Goal: Information Seeking & Learning: Learn about a topic

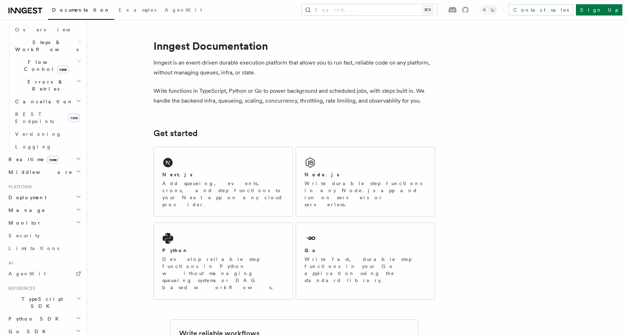
scroll to position [226, 0]
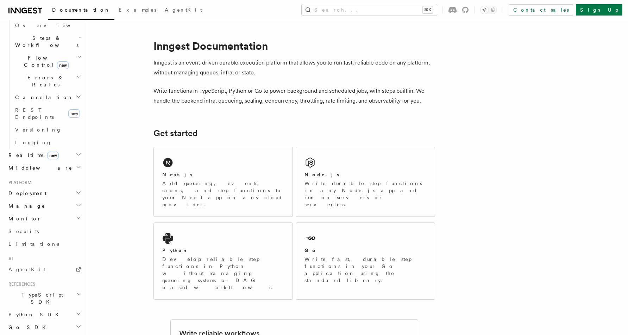
click at [42, 187] on h2 "Deployment" at bounding box center [44, 193] width 77 height 13
click at [35, 203] on span "Overview" at bounding box center [51, 206] width 73 height 6
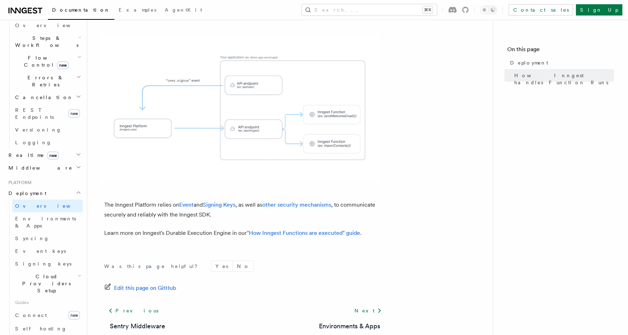
scroll to position [262, 0]
click at [375, 306] on icon at bounding box center [379, 310] width 8 height 8
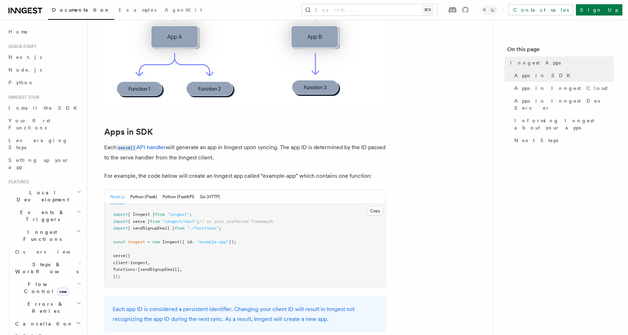
scroll to position [262, 0]
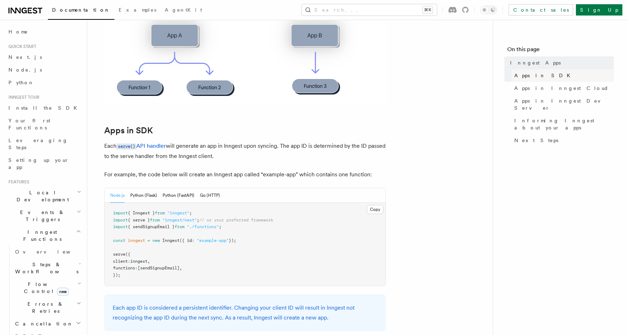
click at [515, 73] on span "Apps in SDK" at bounding box center [545, 75] width 60 height 7
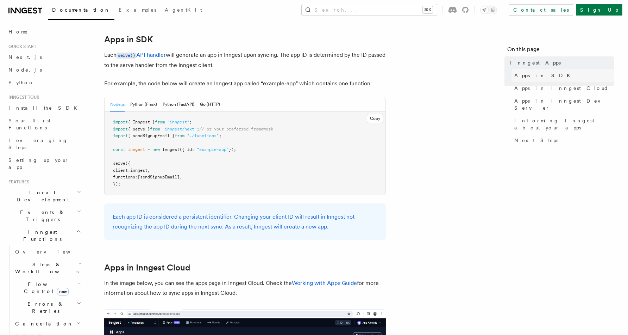
scroll to position [353, 0]
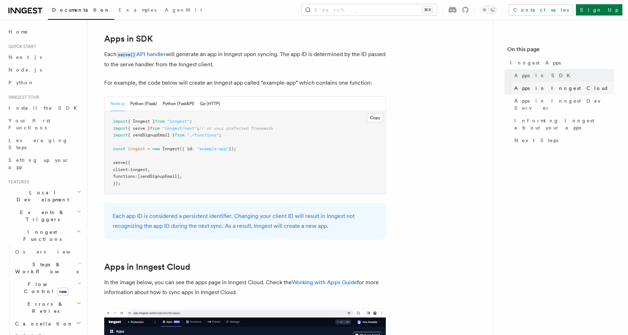
click at [528, 89] on span "Apps in Inngest Cloud" at bounding box center [562, 88] width 94 height 7
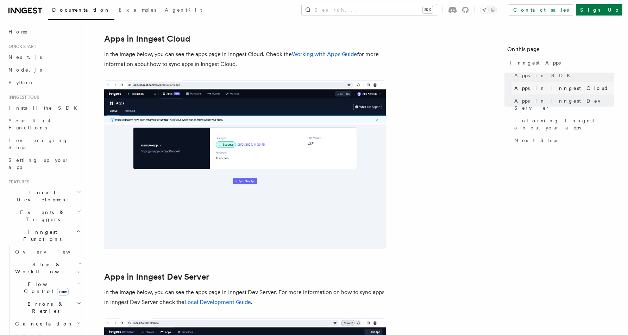
scroll to position [581, 0]
click at [529, 117] on span "Informing Inngest about your apps" at bounding box center [565, 124] width 100 height 14
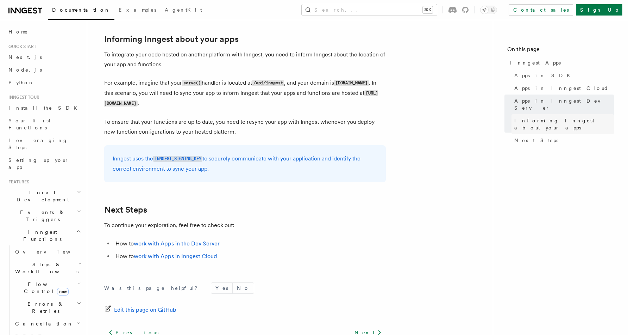
scroll to position [1057, 0]
click at [529, 137] on span "Next Steps" at bounding box center [537, 140] width 44 height 7
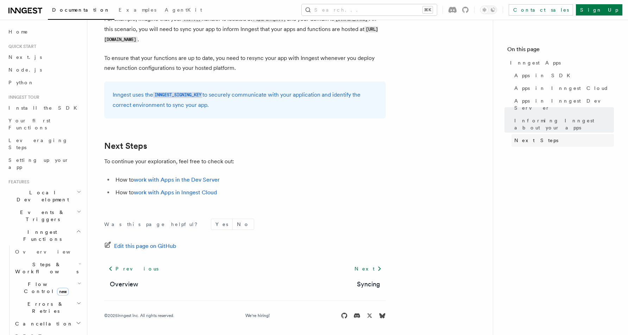
scroll to position [1121, 0]
click at [370, 279] on link "Syncing" at bounding box center [368, 283] width 23 height 10
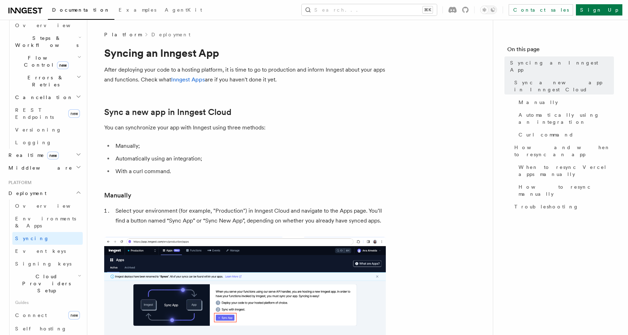
scroll to position [226, 0]
click at [78, 272] on icon "button" at bounding box center [80, 275] width 4 height 6
click at [48, 329] on link "Render" at bounding box center [51, 335] width 64 height 13
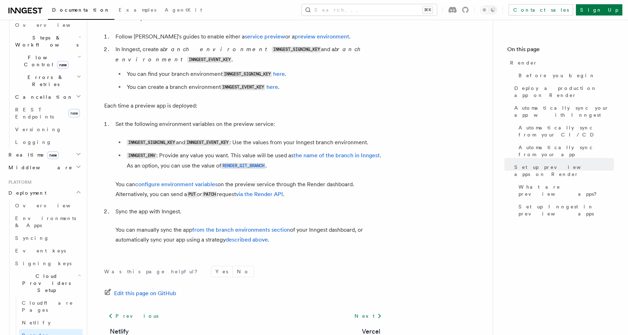
scroll to position [1331, 0]
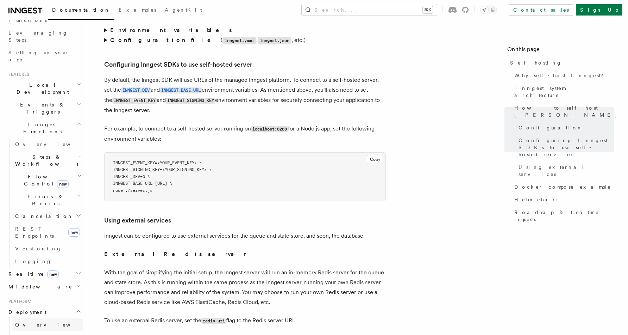
scroll to position [114, 0]
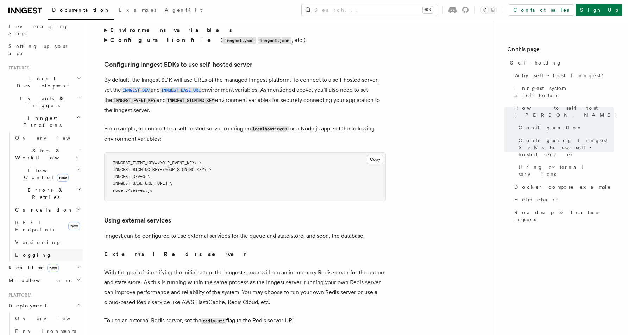
click at [39, 248] on link "Logging" at bounding box center [47, 254] width 70 height 13
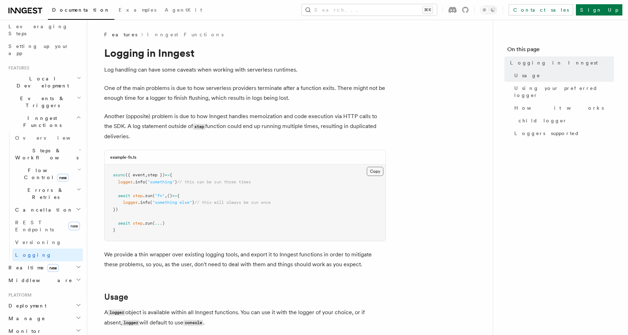
click at [371, 173] on button "Copy Copied" at bounding box center [375, 171] width 17 height 9
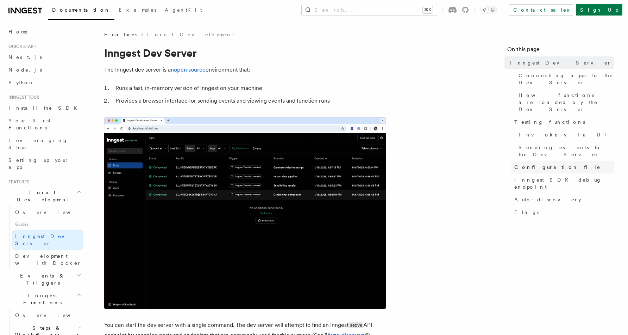
click at [525, 163] on span "Configuration file" at bounding box center [558, 166] width 86 height 7
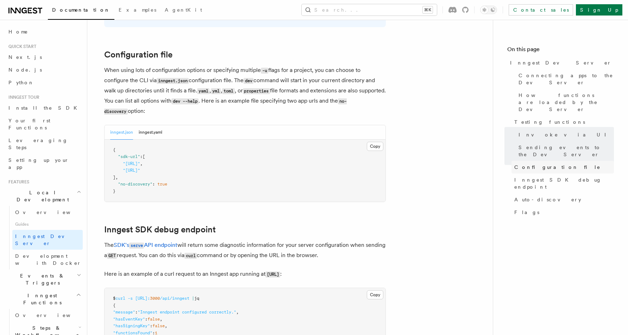
scroll to position [1842, 0]
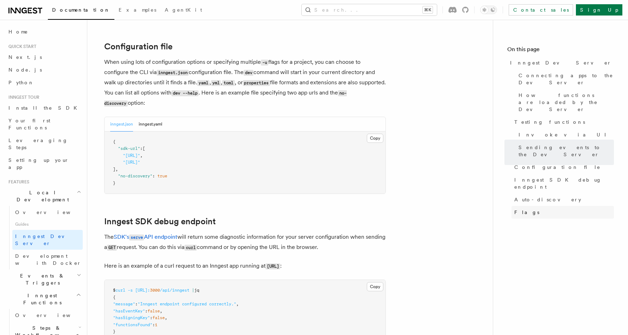
click at [533, 206] on link "Flags" at bounding box center [563, 212] width 102 height 13
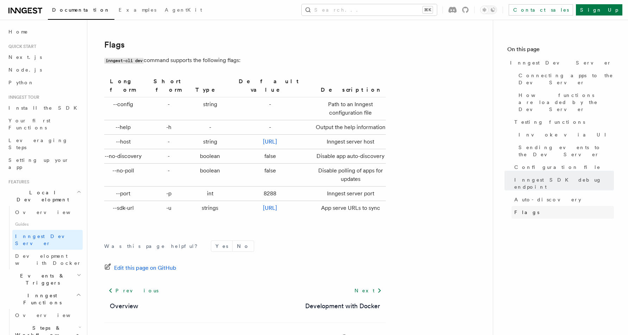
scroll to position [2320, 0]
click at [562, 78] on span "Connecting apps to the Dev Server" at bounding box center [566, 79] width 95 height 14
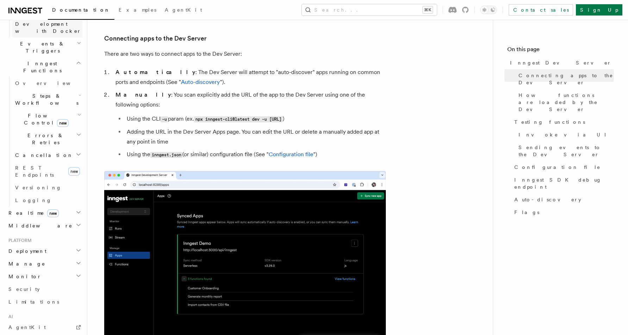
scroll to position [234, 0]
click at [79, 255] on h2 "Manage" at bounding box center [44, 261] width 77 height 13
click at [80, 271] on icon "button" at bounding box center [79, 274] width 6 height 6
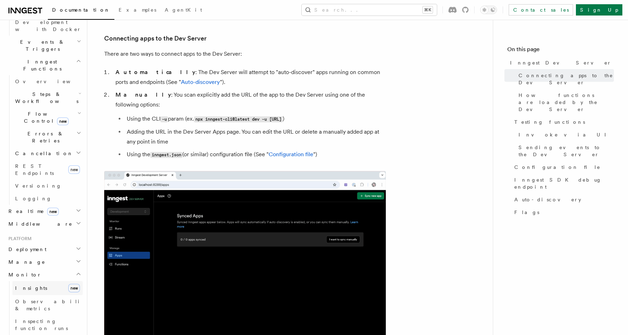
click at [40, 281] on link "Insights new" at bounding box center [47, 288] width 70 height 14
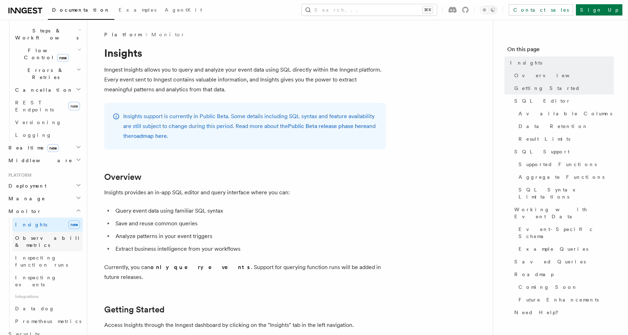
click at [43, 235] on span "Observability & metrics" at bounding box center [51, 241] width 73 height 13
